Goal: Task Accomplishment & Management: Complete application form

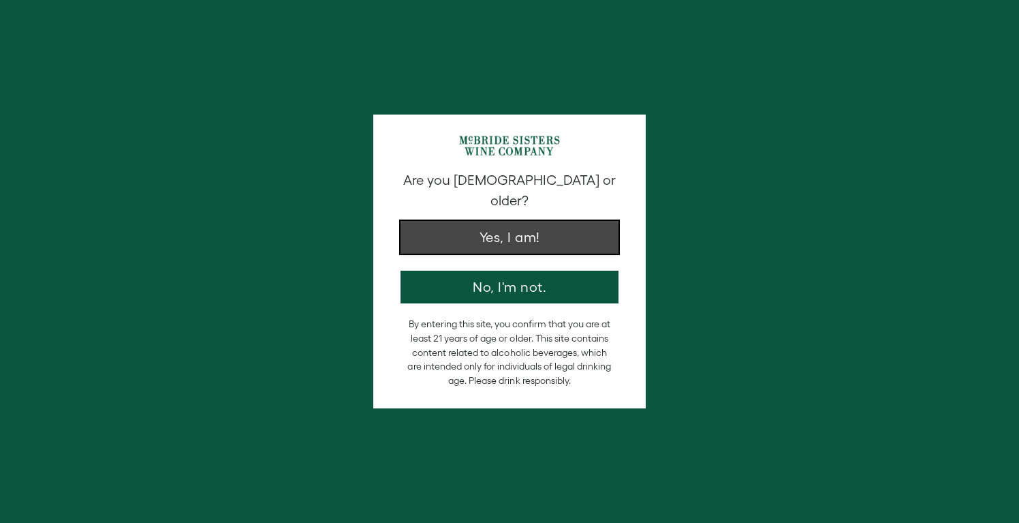
click at [484, 227] on button "Yes, I am!" at bounding box center [510, 237] width 218 height 33
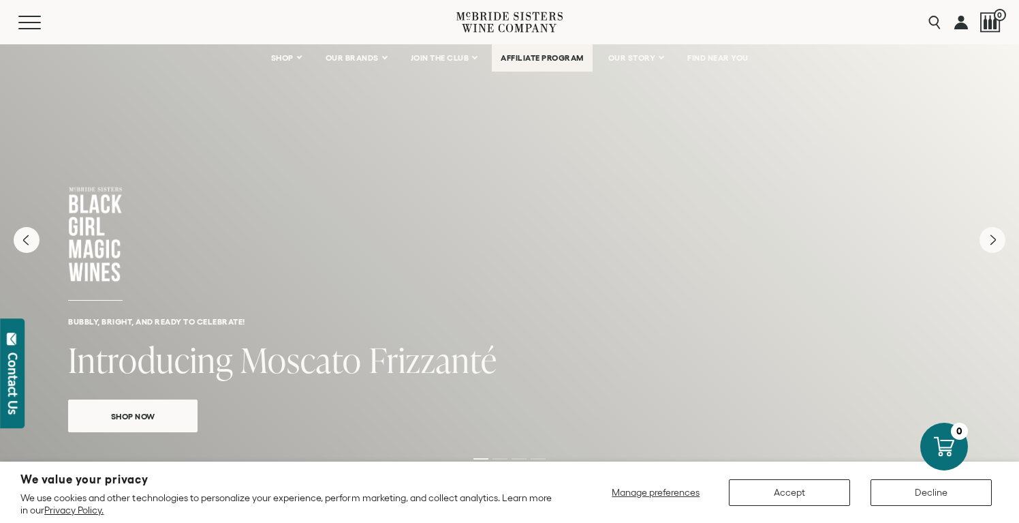
click at [547, 57] on span "AFFILIATE PROGRAM" at bounding box center [542, 58] width 83 height 10
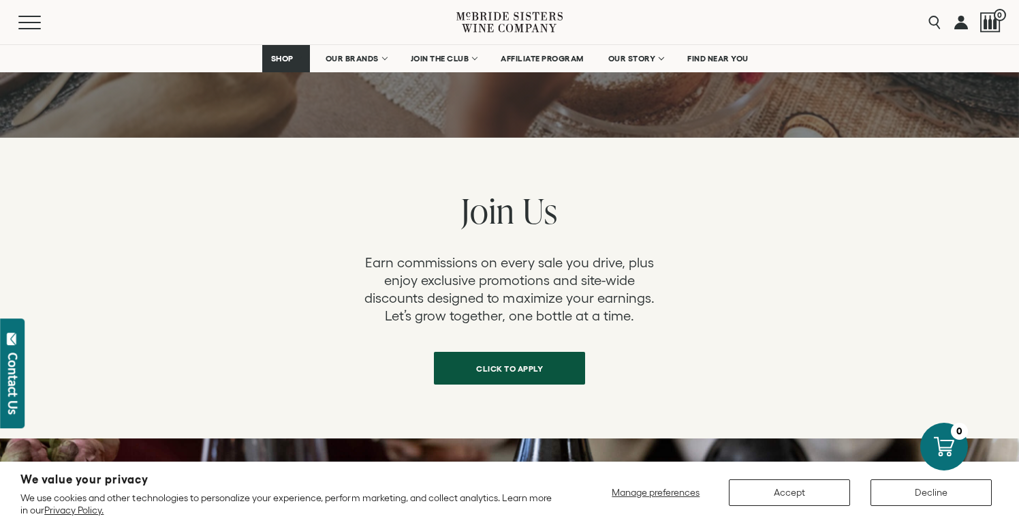
scroll to position [439, 0]
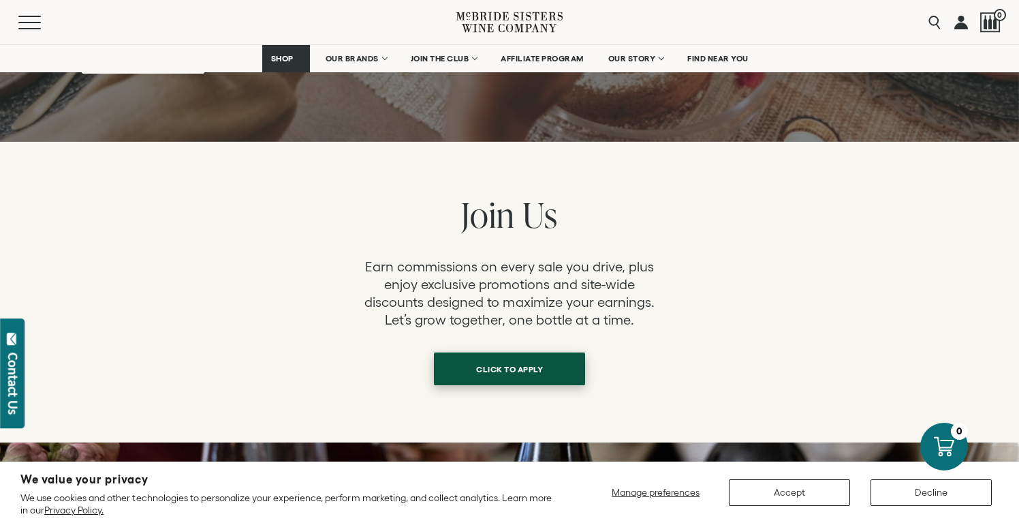
click at [486, 356] on span "click to apply" at bounding box center [509, 369] width 114 height 27
click at [520, 356] on span "click to apply" at bounding box center [509, 369] width 114 height 27
click at [540, 63] on span "AFFILIATE PROGRAM" at bounding box center [542, 59] width 83 height 10
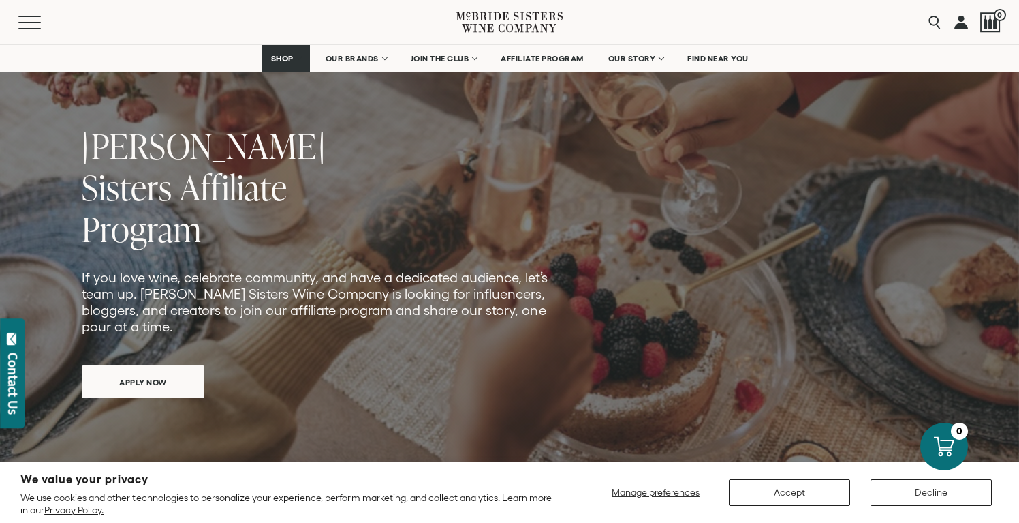
scroll to position [116, 0]
click at [151, 364] on span "APPLY NOW" at bounding box center [142, 377] width 95 height 27
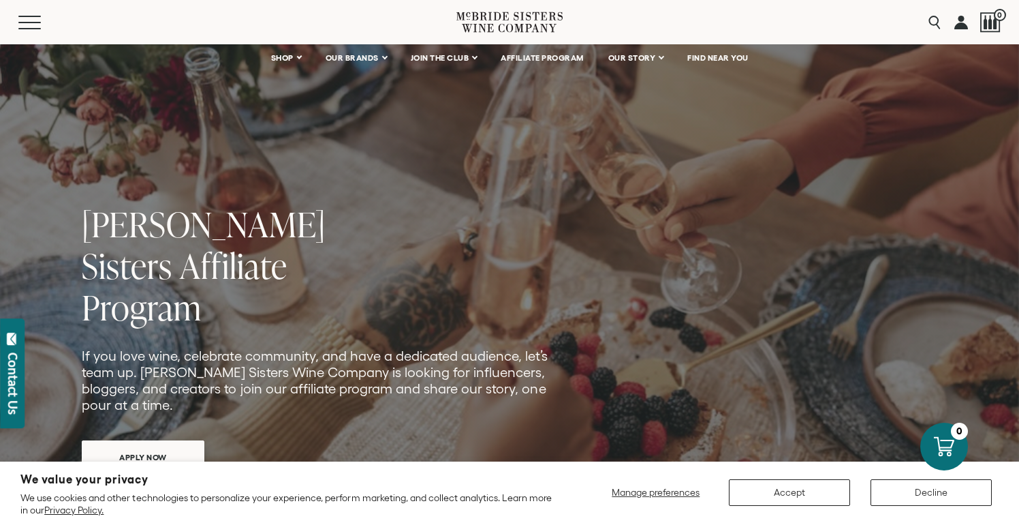
scroll to position [29, 0]
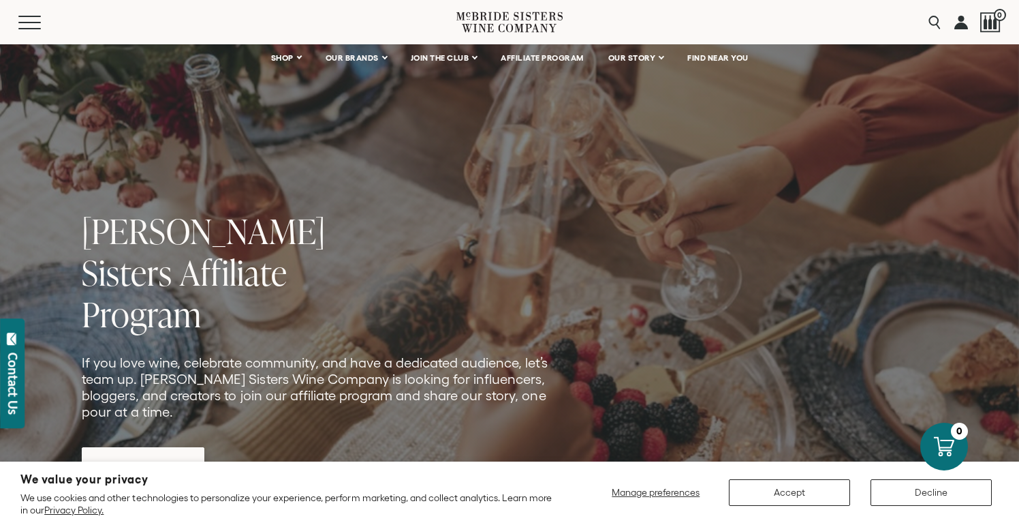
click at [134, 450] on span "APPLY NOW" at bounding box center [142, 463] width 95 height 27
click at [151, 450] on span "APPLY NOW" at bounding box center [142, 463] width 95 height 27
